Goal: Information Seeking & Learning: Learn about a topic

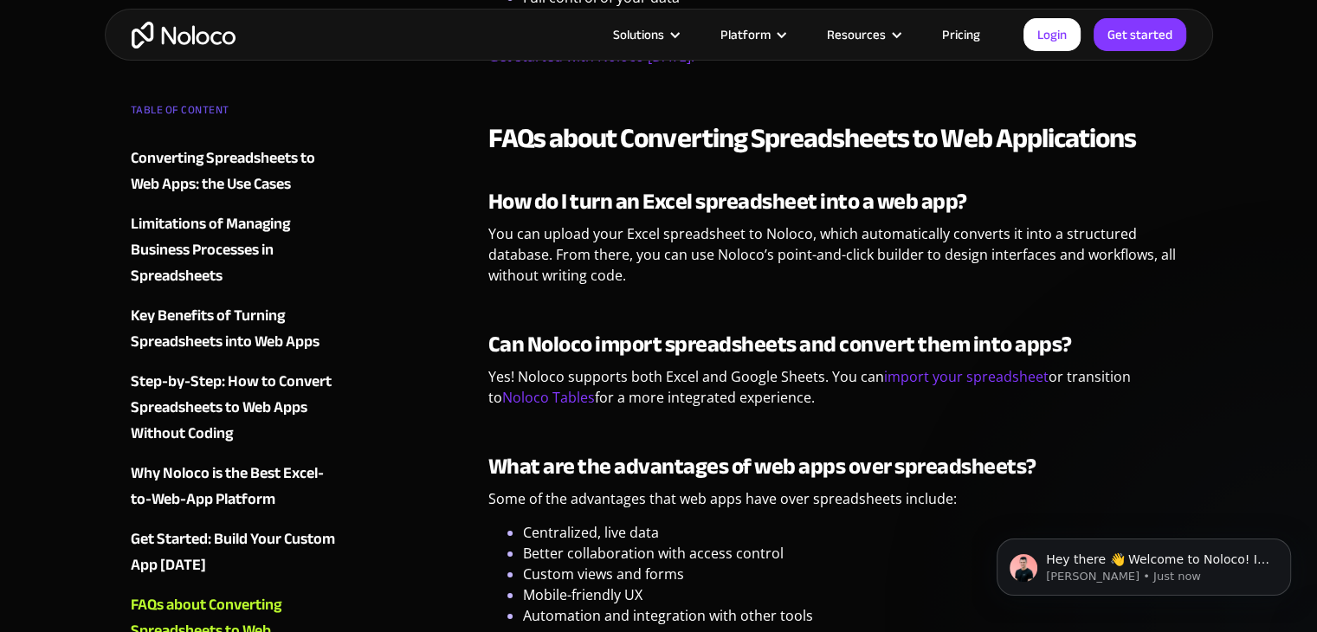
scroll to position [6236, 0]
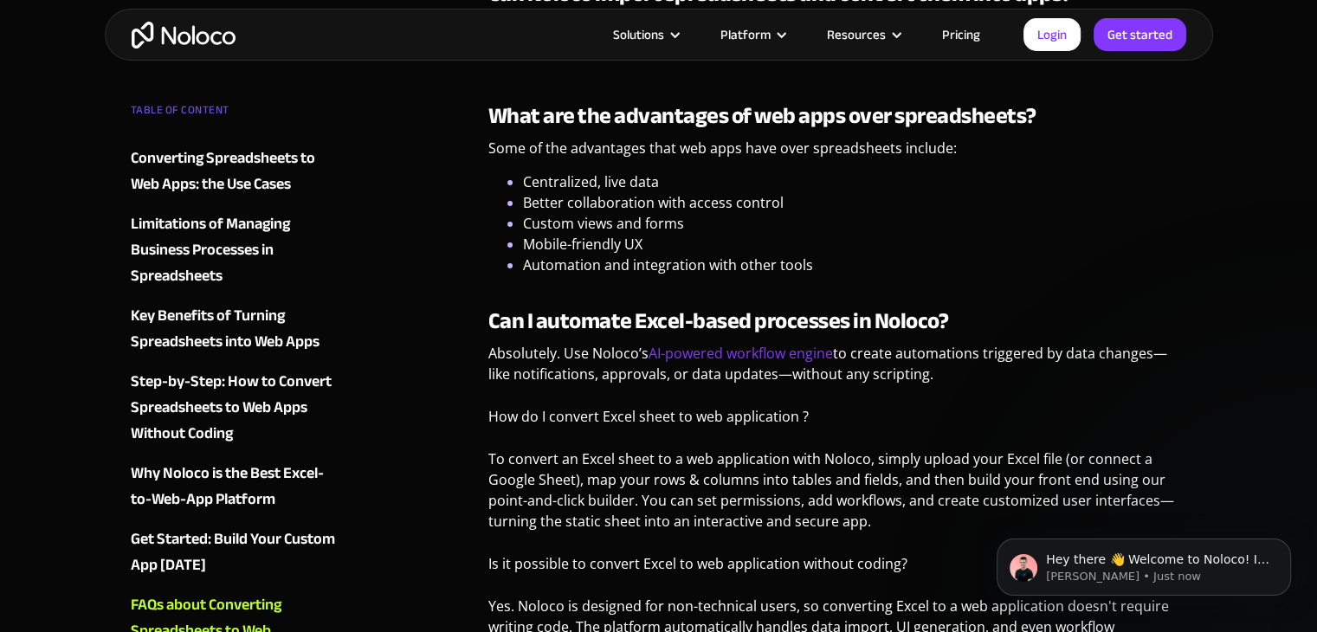
click at [200, 46] on img "home" at bounding box center [184, 35] width 104 height 27
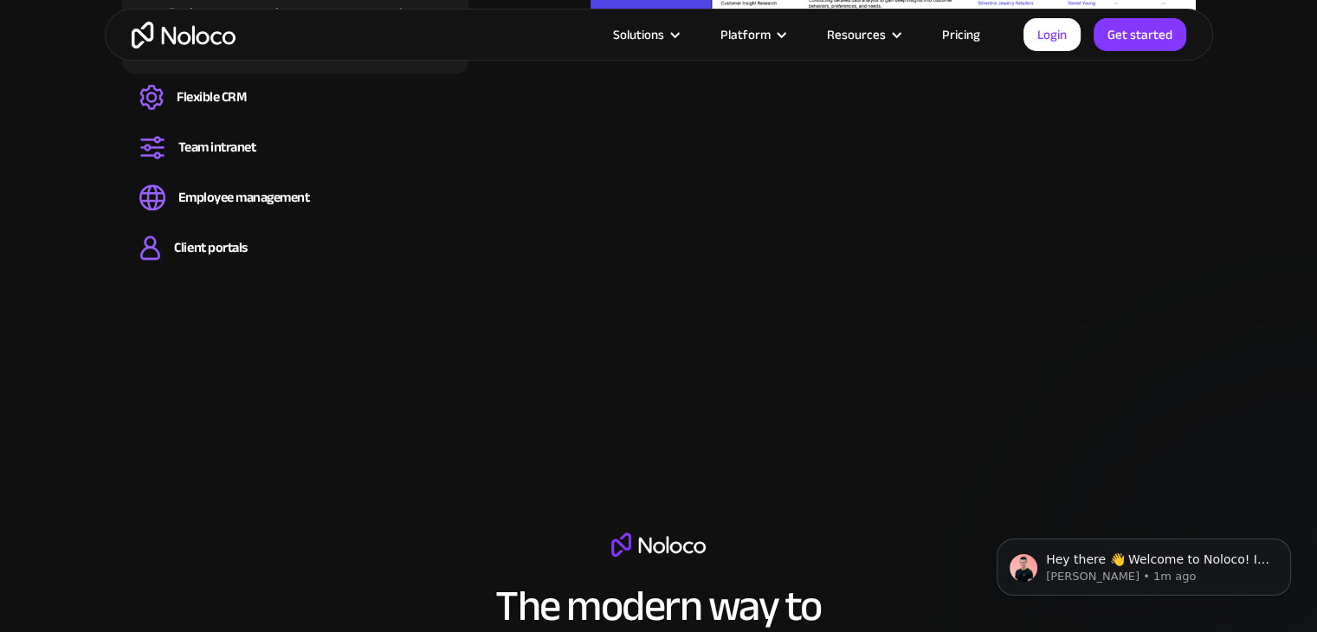
scroll to position [1992, 0]
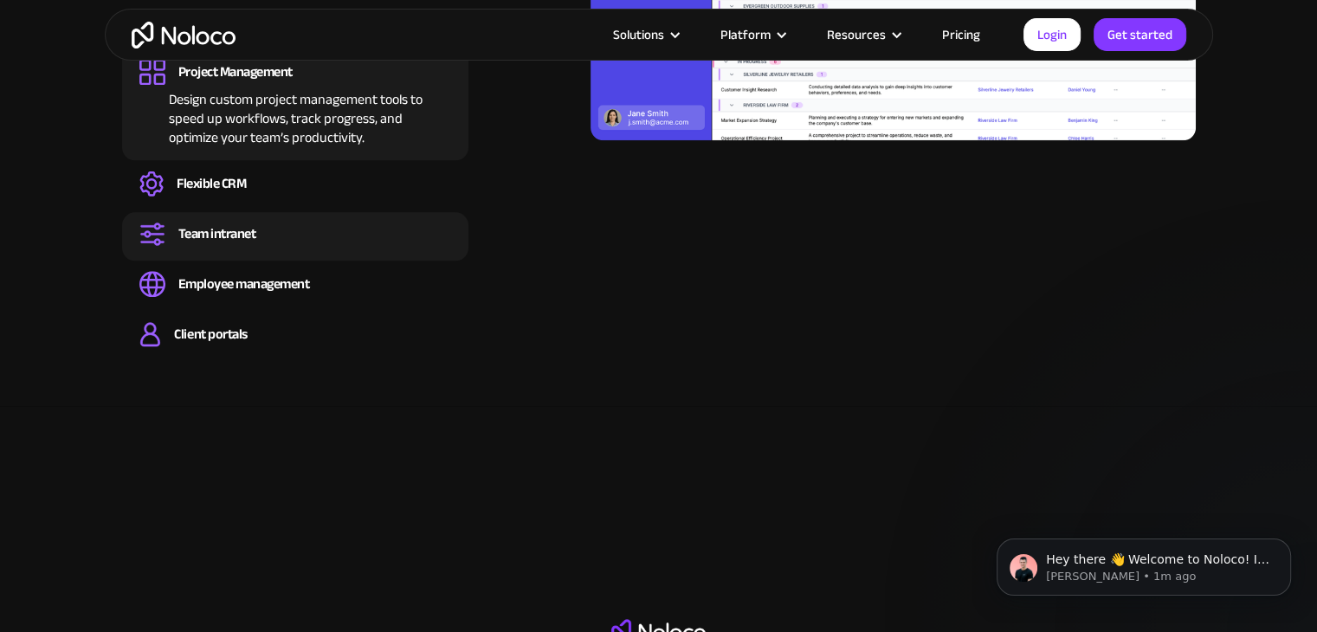
click at [256, 226] on div "Team intranet" at bounding box center [217, 233] width 78 height 19
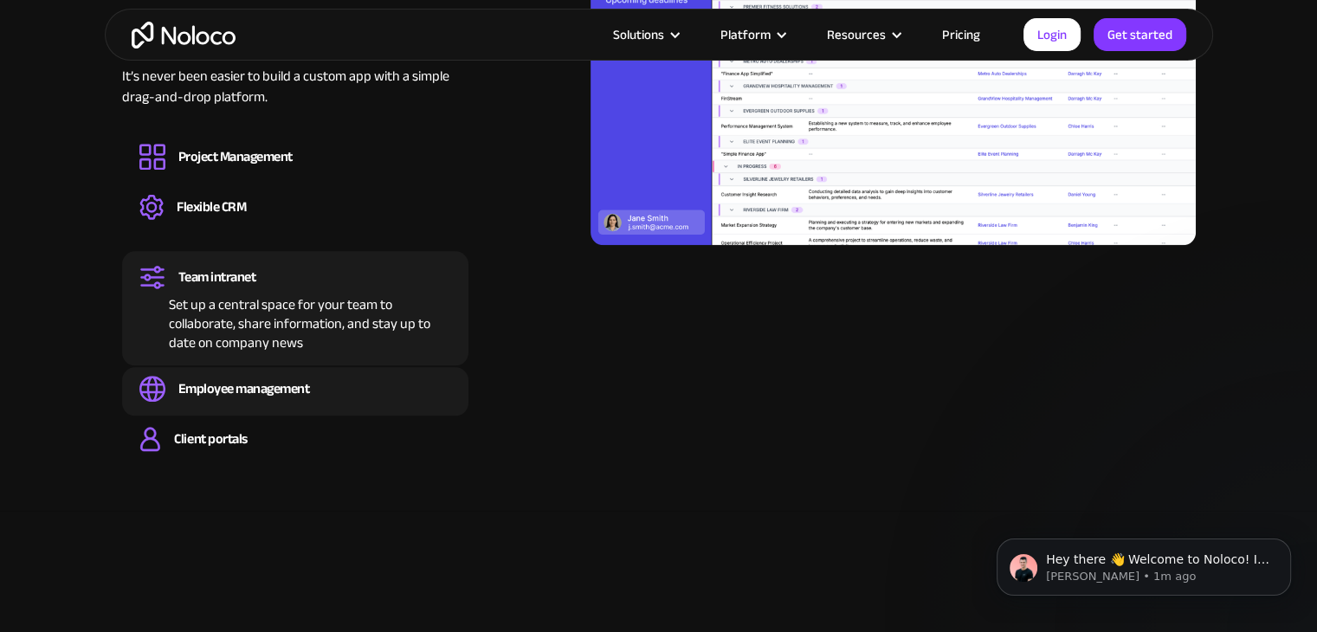
scroll to position [1819, 0]
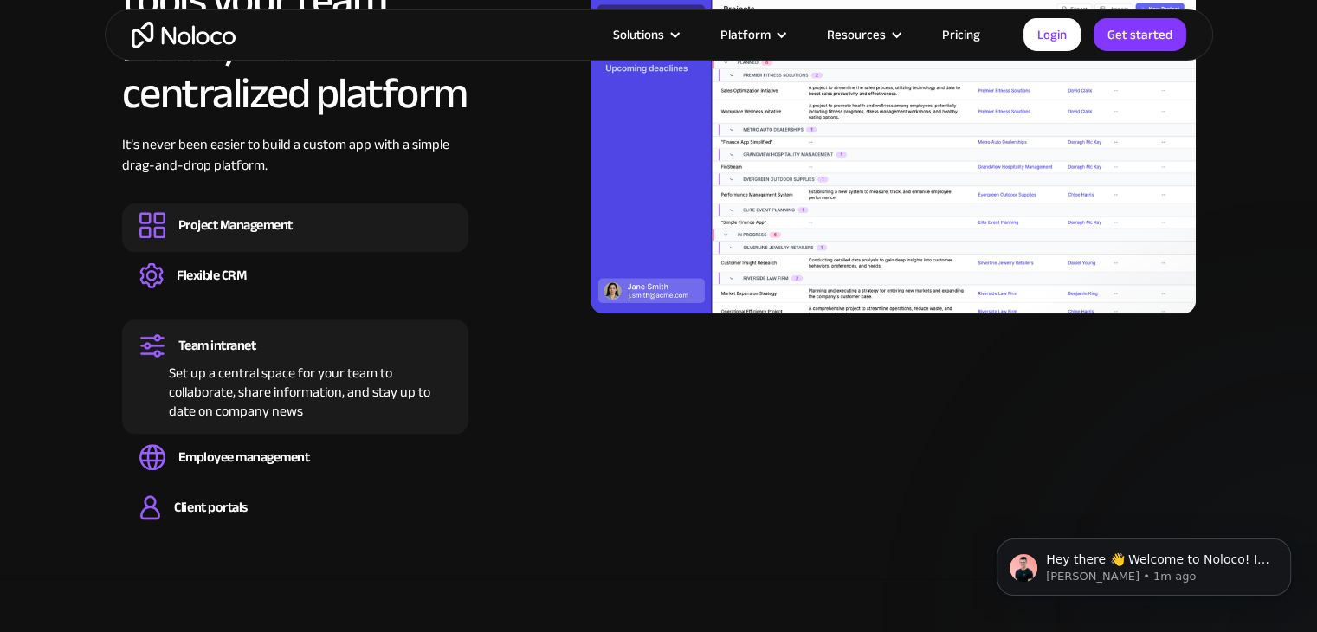
click at [367, 228] on div "Project Management" at bounding box center [295, 225] width 312 height 26
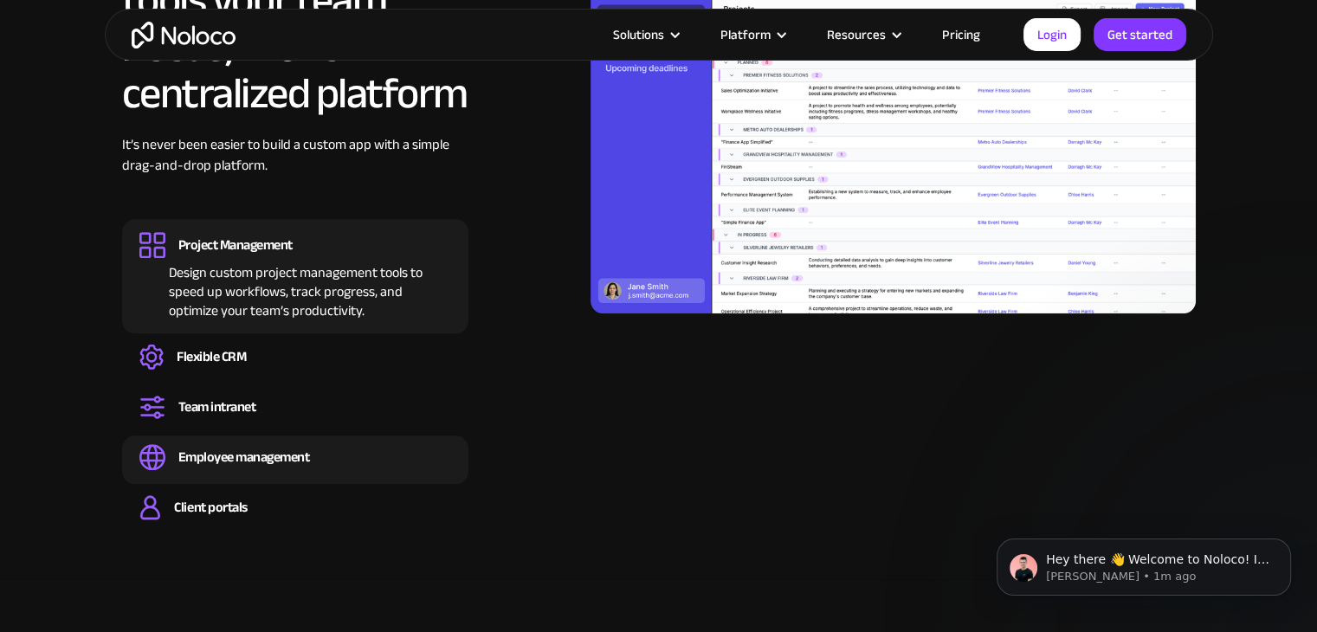
click at [333, 452] on div "Employee management" at bounding box center [295, 457] width 312 height 26
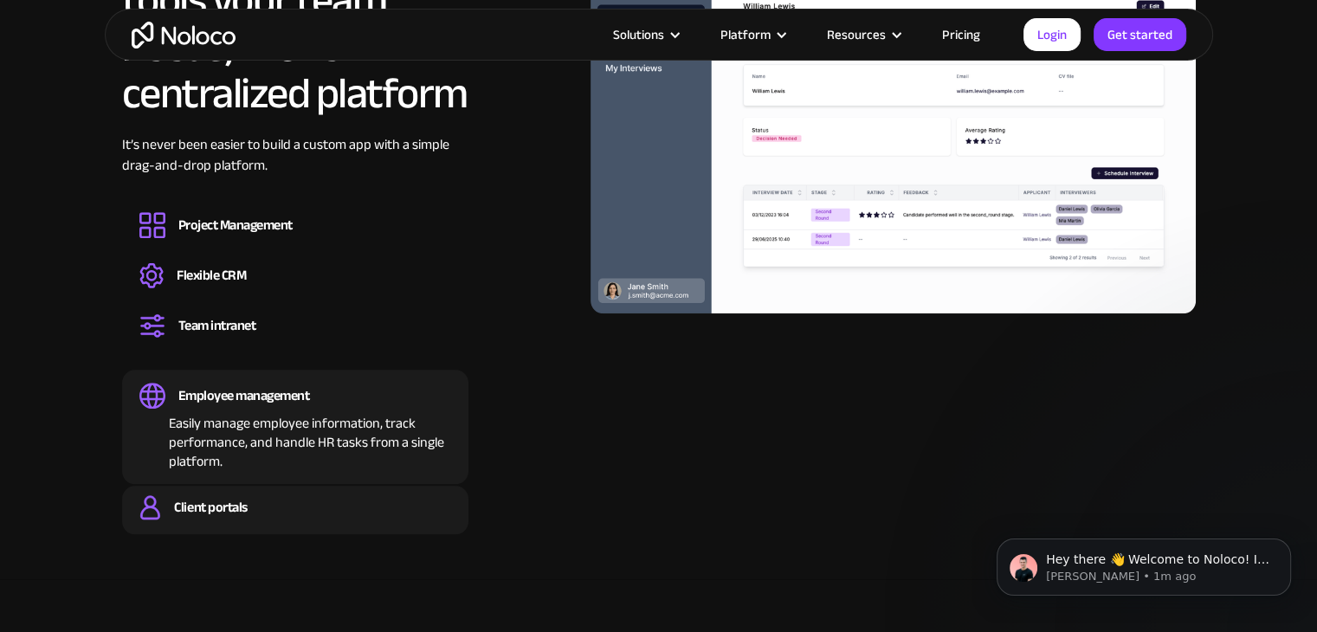
click at [288, 504] on div "Client portals" at bounding box center [295, 508] width 312 height 26
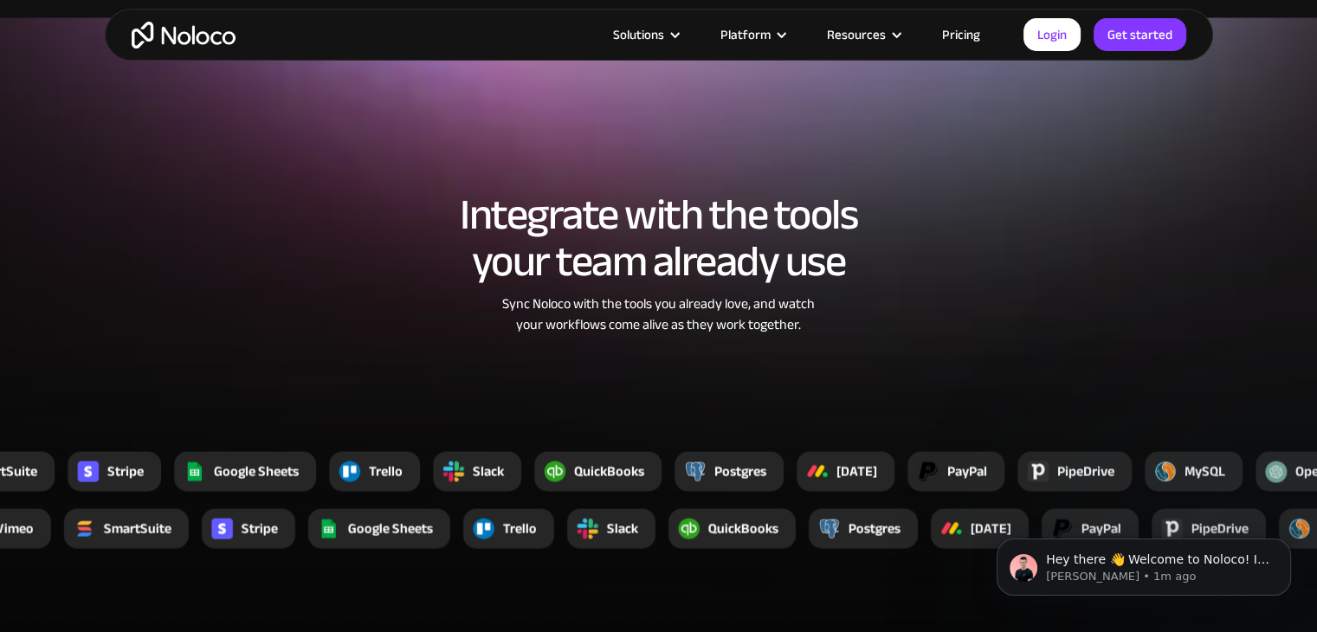
scroll to position [3378, 0]
